Goal: Task Accomplishment & Management: Manage account settings

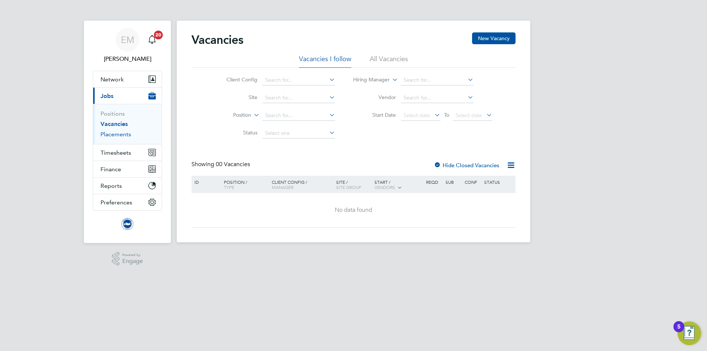
click at [109, 135] on link "Placements" at bounding box center [116, 134] width 31 height 7
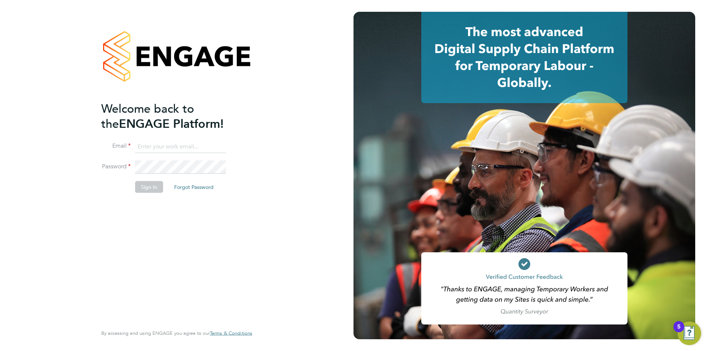
type input "edyta.marchant@brightonandhovealbion.com"
click at [154, 192] on button "Sign In" at bounding box center [149, 187] width 28 height 12
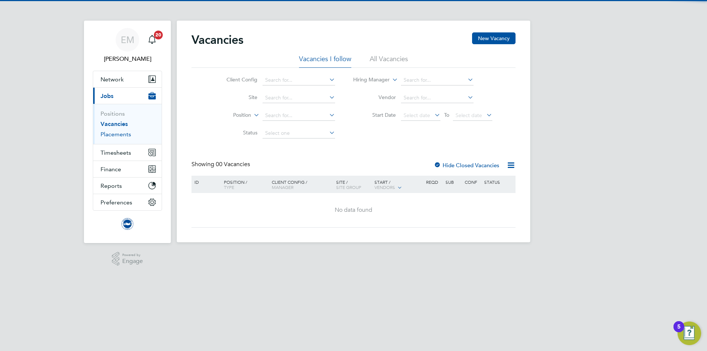
click at [126, 134] on link "Placements" at bounding box center [116, 134] width 31 height 7
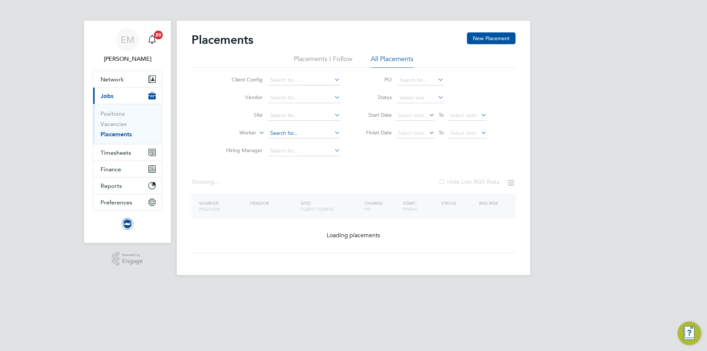
click at [286, 133] on input at bounding box center [304, 133] width 73 height 10
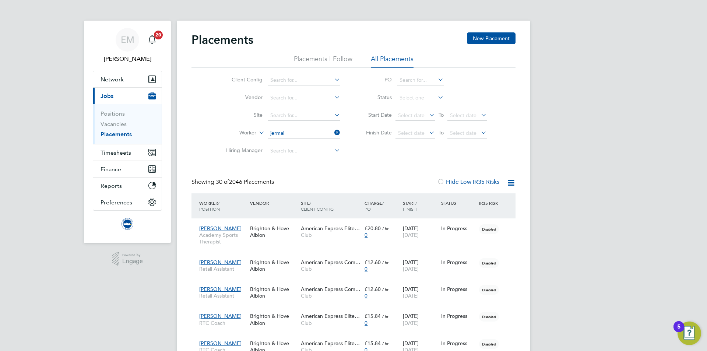
click at [300, 142] on li "Jermai ne Mcglashan" at bounding box center [303, 144] width 73 height 10
type input "[PERSON_NAME]"
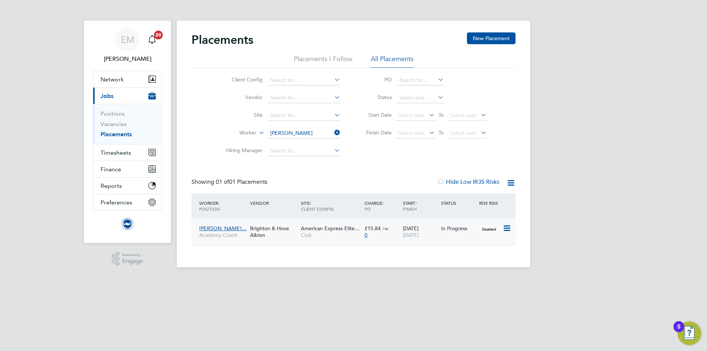
click at [283, 235] on div "Brighton & Hove Albion" at bounding box center [273, 231] width 51 height 21
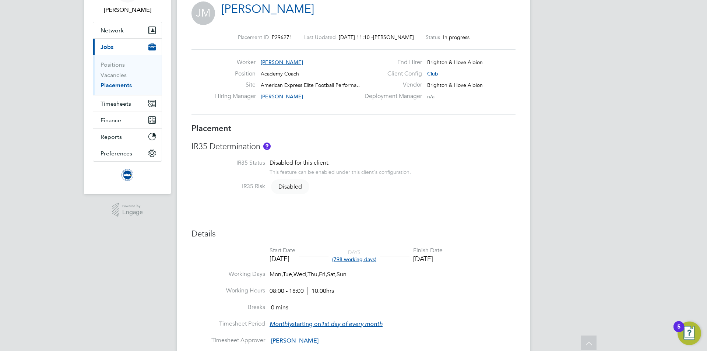
scroll to position [24, 0]
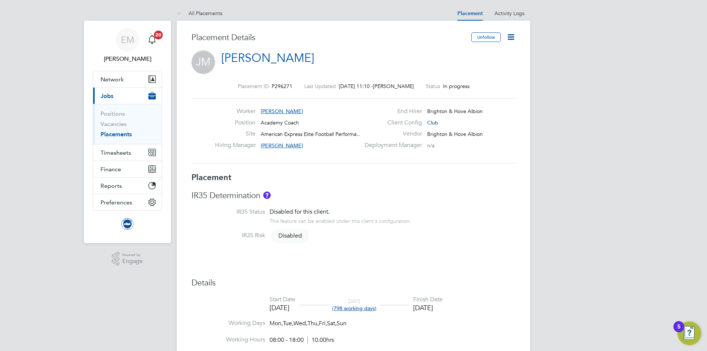
click at [514, 36] on icon at bounding box center [511, 36] width 9 height 9
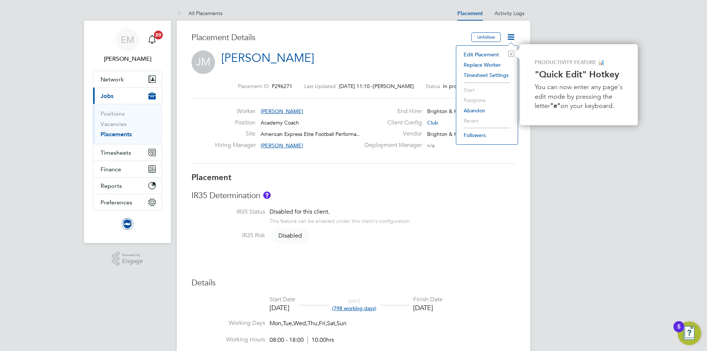
click at [490, 53] on li "Edit Placement e" at bounding box center [487, 54] width 54 height 10
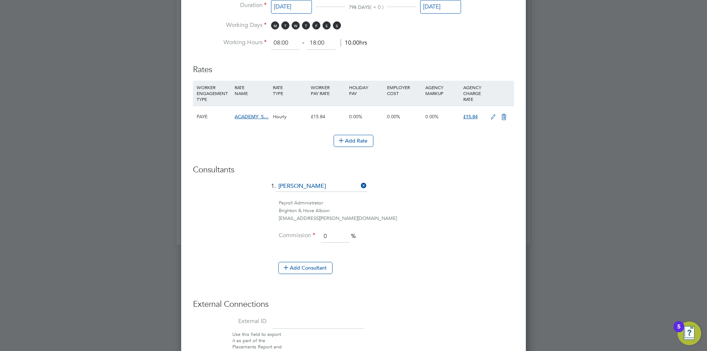
scroll to position [352, 0]
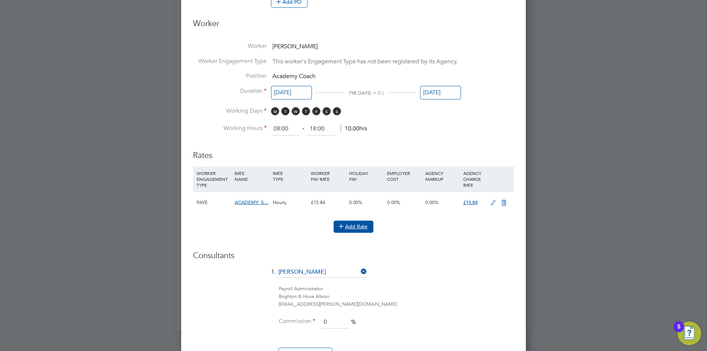
click at [351, 223] on button "Add Rate" at bounding box center [354, 227] width 40 height 12
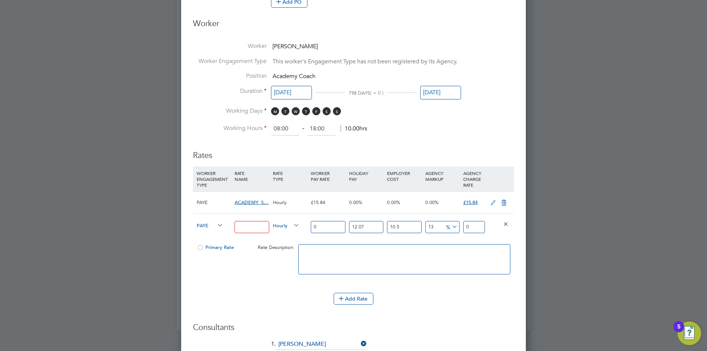
click at [216, 227] on icon at bounding box center [216, 225] width 0 height 10
click at [216, 223] on icon at bounding box center [216, 225] width 0 height 10
click at [262, 227] on input at bounding box center [252, 227] width 34 height 12
type input "TRAVEL_ALLOWANCE_15"
drag, startPoint x: 332, startPoint y: 223, endPoint x: 297, endPoint y: 223, distance: 35.4
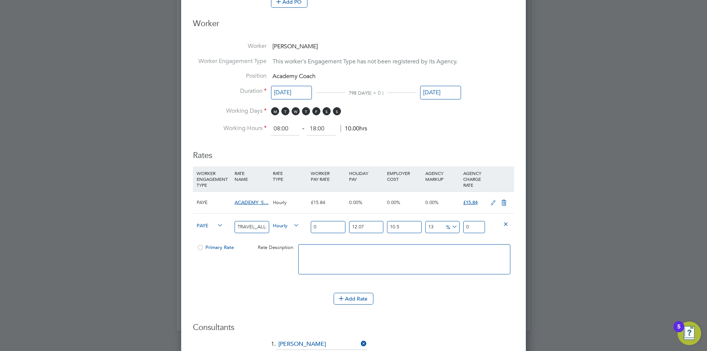
click at [297, 223] on div "PAYE TRAVEL_ALLOWANCE_15 Hourly 0 12.07 n/a 10.5 n/a 13 0 % 0" at bounding box center [353, 226] width 321 height 27
click at [292, 223] on icon at bounding box center [292, 225] width 0 height 10
click at [289, 225] on span "Hourly" at bounding box center [286, 225] width 27 height 8
click at [280, 244] on li "DAILY" at bounding box center [286, 242] width 32 height 9
click at [277, 229] on div "Daily" at bounding box center [290, 226] width 38 height 25
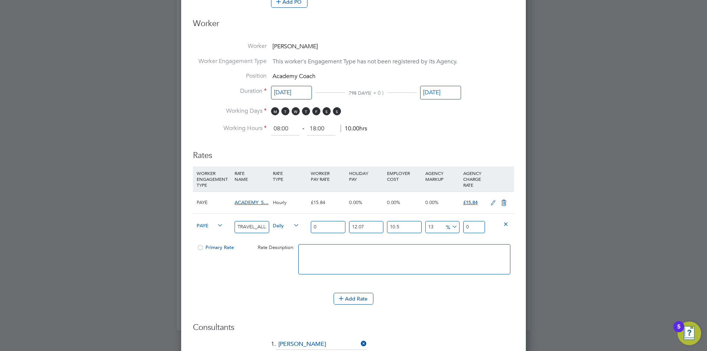
click at [281, 224] on span "Daily" at bounding box center [286, 225] width 27 height 8
click at [283, 257] on ul "HOURLY DAILY PIECE" at bounding box center [285, 242] width 31 height 28
click at [284, 249] on span "Rate Description:" at bounding box center [276, 247] width 37 height 6
click at [283, 219] on div "Daily" at bounding box center [290, 226] width 38 height 25
click at [280, 227] on span "Daily" at bounding box center [286, 225] width 27 height 8
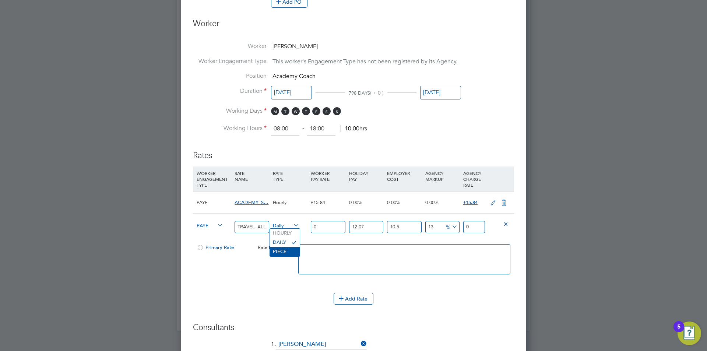
click at [283, 254] on li "PIECE" at bounding box center [285, 251] width 30 height 9
drag, startPoint x: 319, startPoint y: 225, endPoint x: 300, endPoint y: 224, distance: 19.2
click at [300, 224] on div "PAYE TRAVEL_ALLOWANCE_15 Piece 0 12.07 n/a 10.5 n/a 13 0 % 0" at bounding box center [353, 226] width 321 height 27
type input "1"
type input "1.399362055"
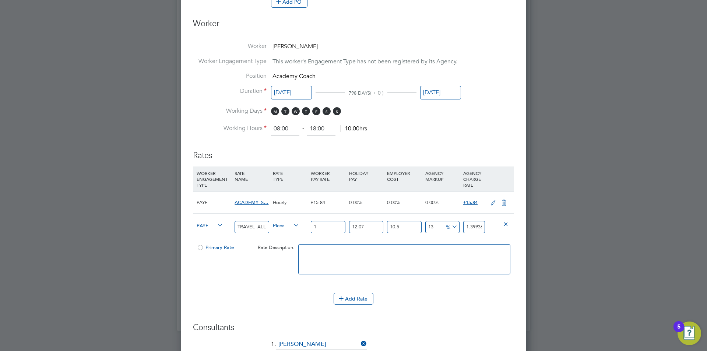
type input "15"
type input "20.990430825"
type input "15"
type input "0"
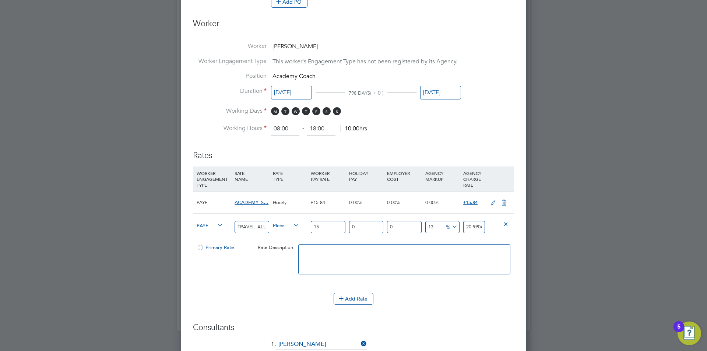
type input "18.72975"
type input "0"
type input "16.95"
type input "0"
type input "15"
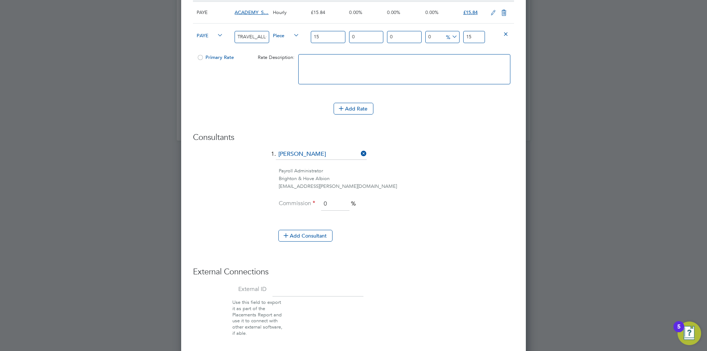
scroll to position [571, 0]
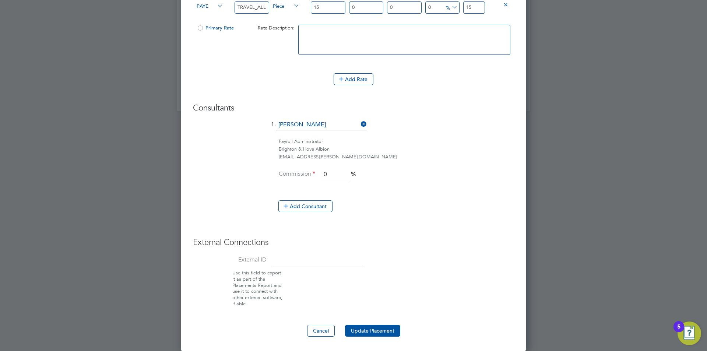
type input "0"
drag, startPoint x: 372, startPoint y: 335, endPoint x: 368, endPoint y: 336, distance: 3.8
click at [371, 335] on button "Update Placement" at bounding box center [372, 331] width 55 height 12
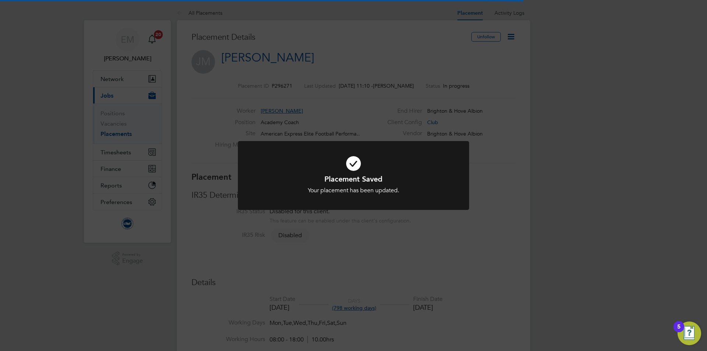
scroll to position [4, 4]
